Goal: Browse casually

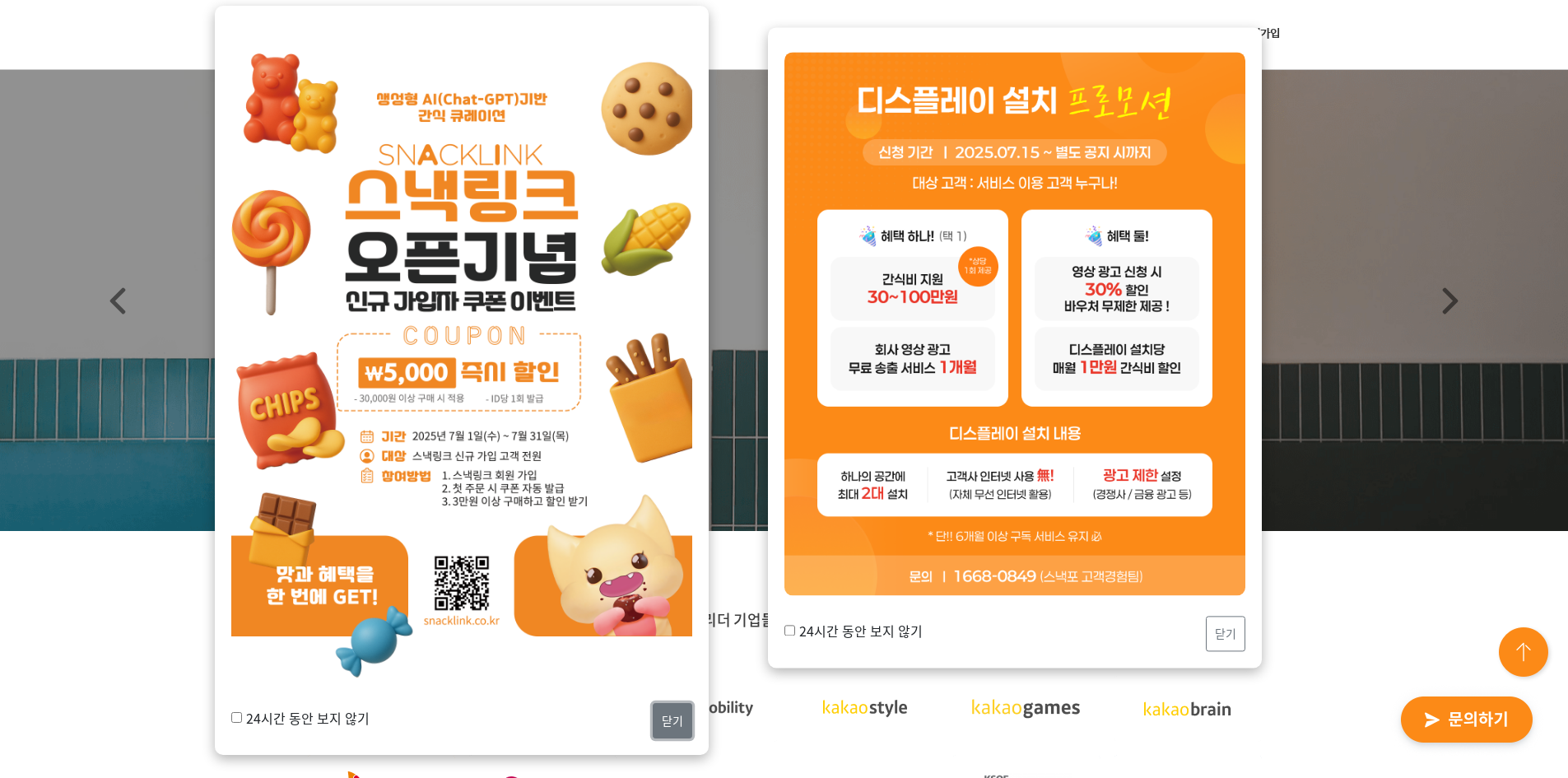
click at [672, 706] on button "닫기" at bounding box center [673, 722] width 39 height 36
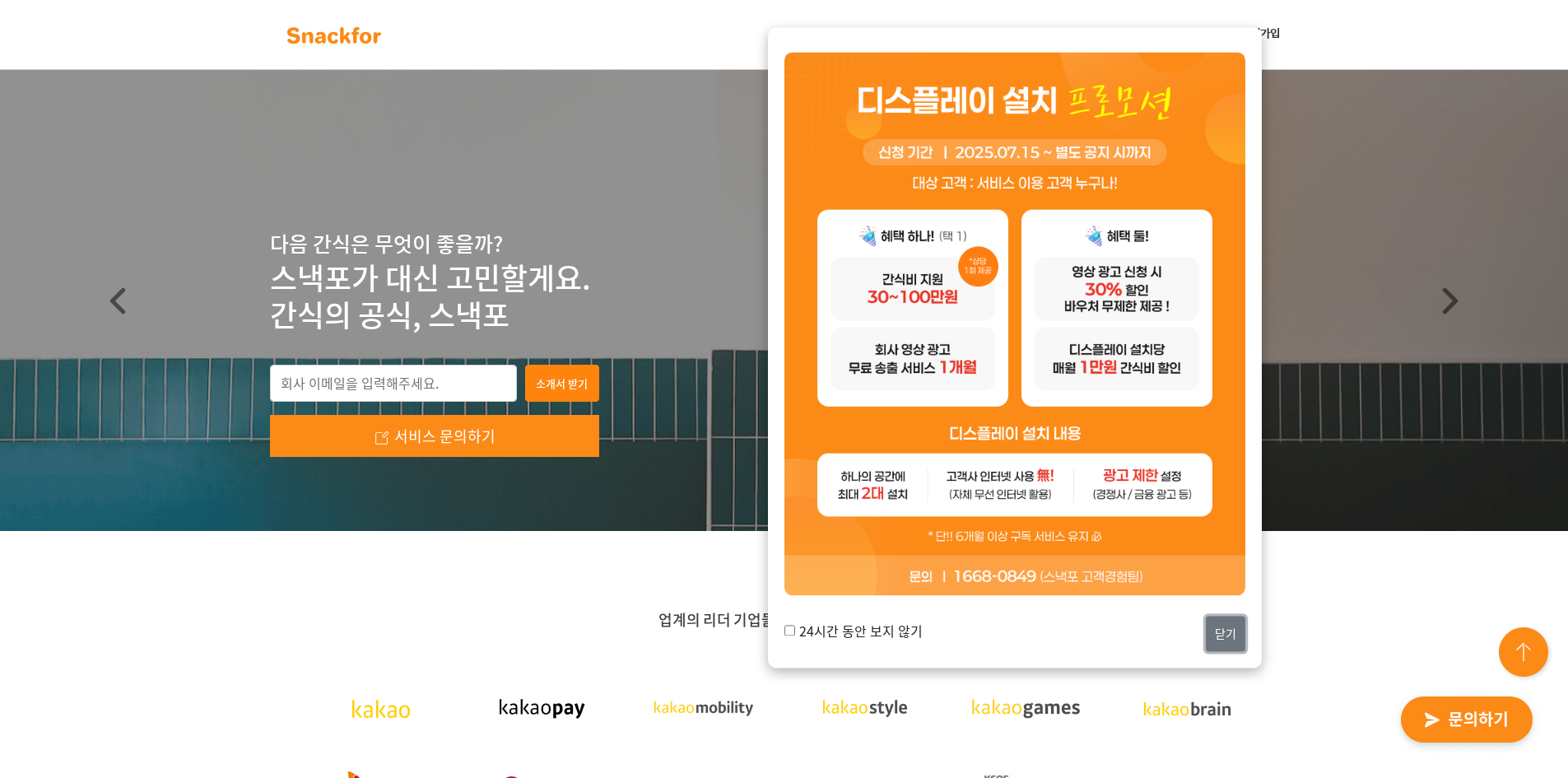
click at [1213, 635] on button "닫기" at bounding box center [1226, 634] width 39 height 36
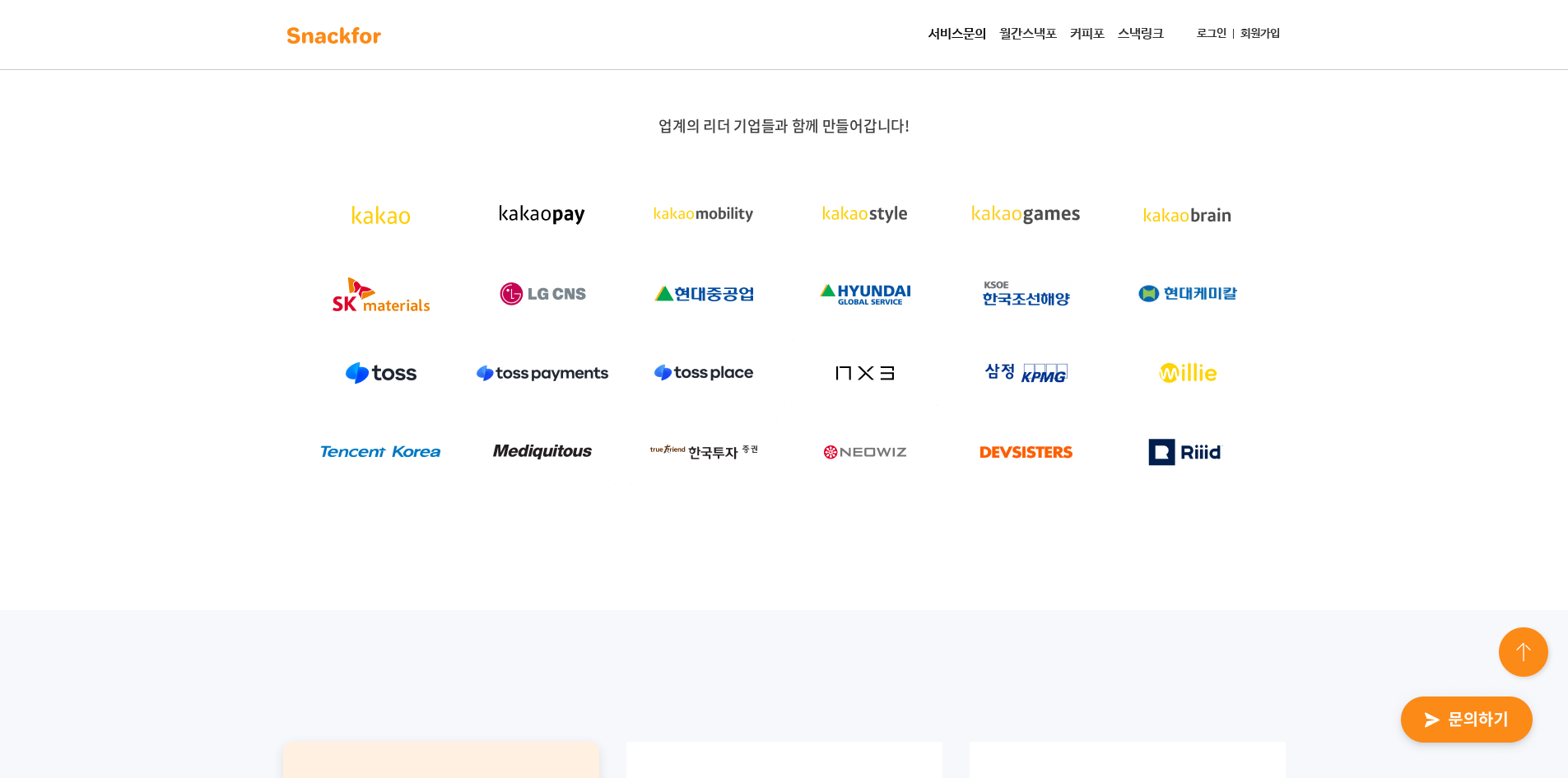
scroll to position [411, 0]
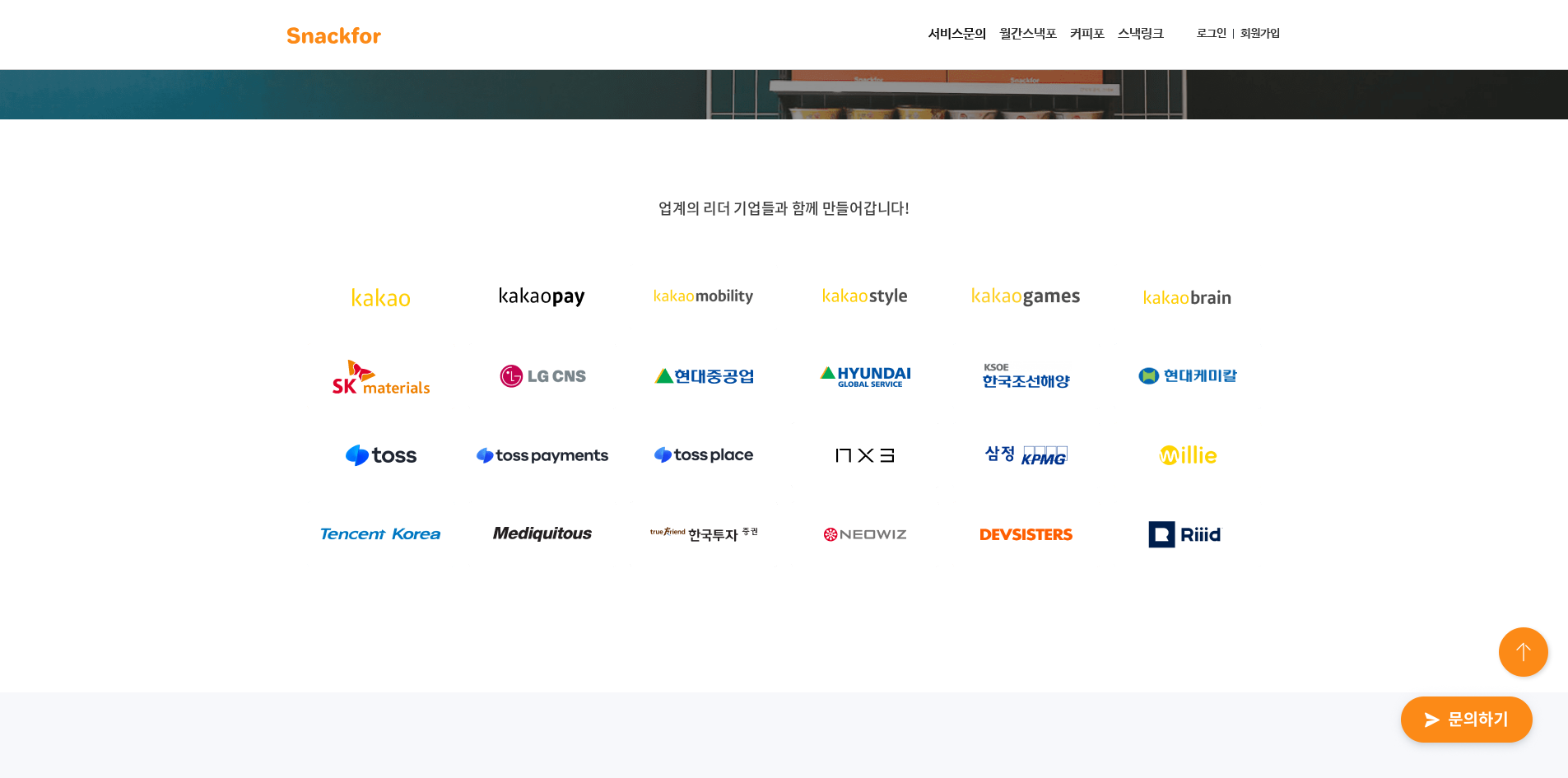
click at [398, 302] on img at bounding box center [381, 297] width 148 height 65
drag, startPoint x: 550, startPoint y: 305, endPoint x: 607, endPoint y: 302, distance: 57.1
click at [550, 306] on img at bounding box center [542, 297] width 148 height 65
drag, startPoint x: 879, startPoint y: 348, endPoint x: 1114, endPoint y: 405, distance: 241.8
click at [922, 352] on div at bounding box center [865, 376] width 161 height 79
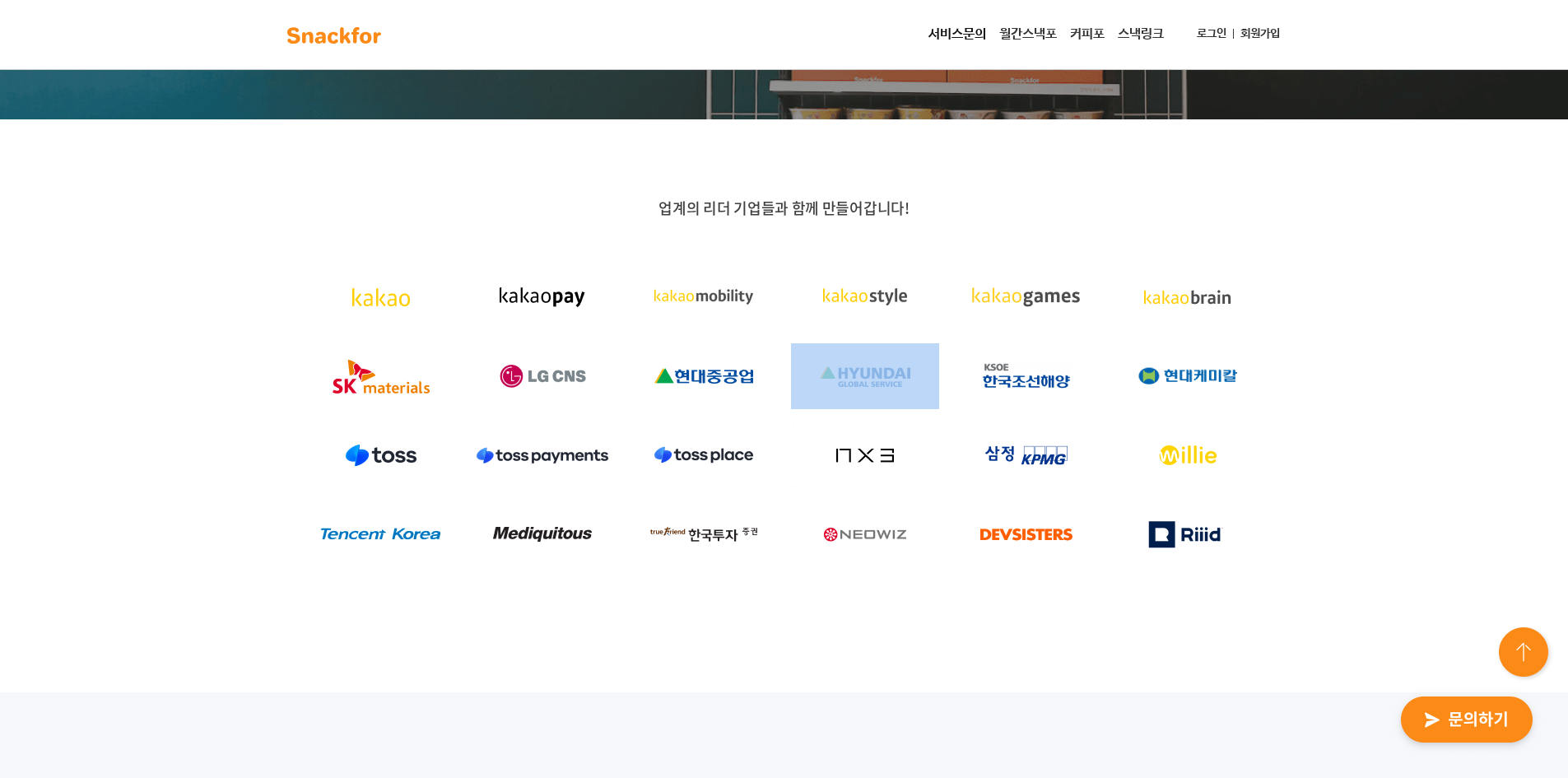
click at [1114, 405] on img at bounding box center [1187, 376] width 148 height 65
click at [1039, 384] on img at bounding box center [1026, 376] width 148 height 65
click at [1136, 359] on img at bounding box center [1187, 376] width 148 height 65
drag, startPoint x: 1167, startPoint y: 504, endPoint x: 1139, endPoint y: 508, distance: 28.3
click at [1167, 506] on img at bounding box center [1187, 533] width 148 height 65
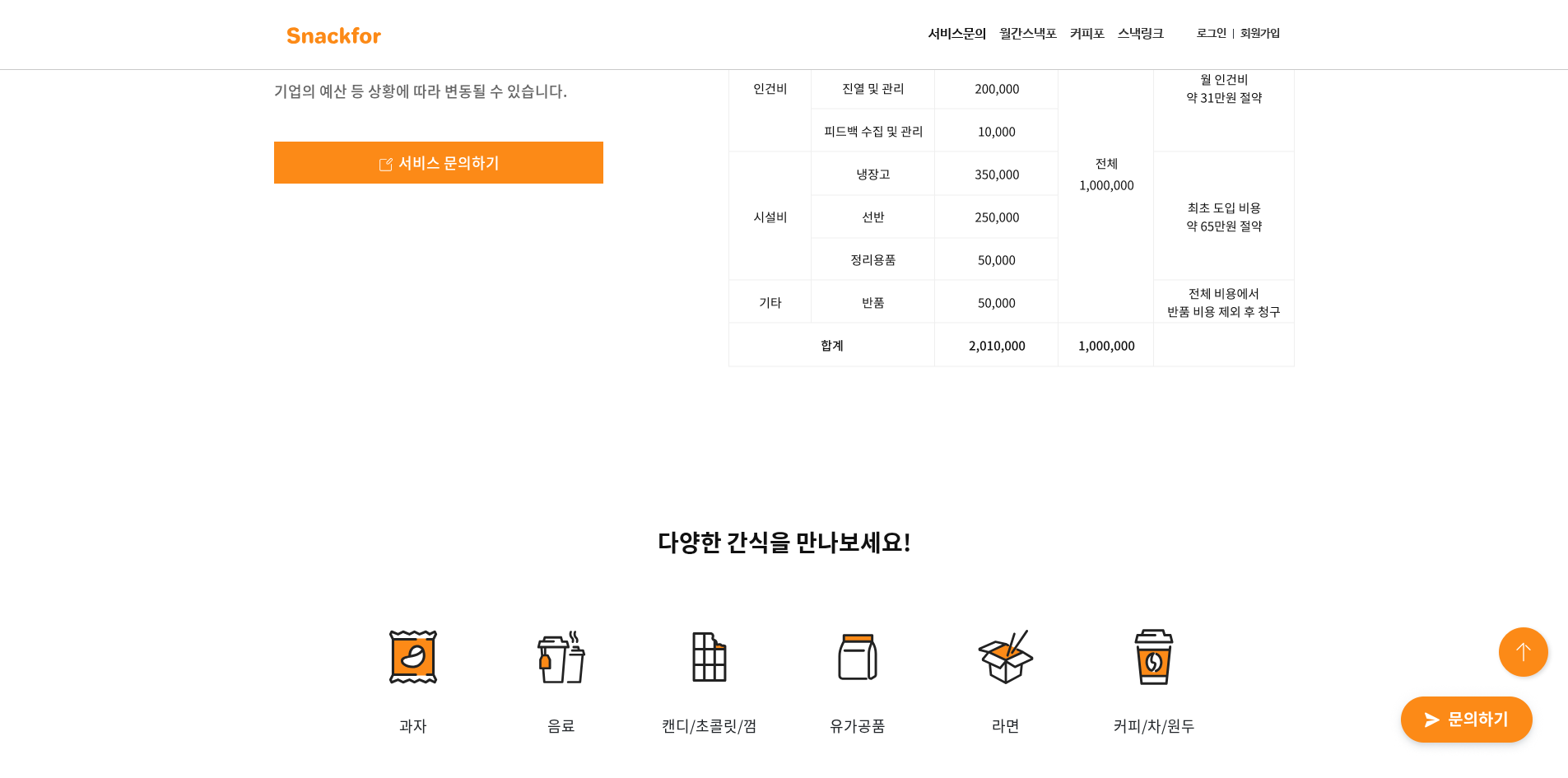
scroll to position [3211, 0]
